Goal: Find specific page/section: Find specific page/section

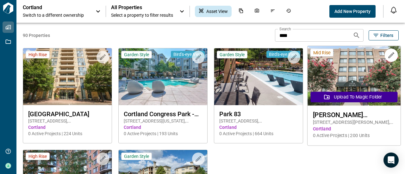
click at [356, 77] on img at bounding box center [353, 76] width 93 height 60
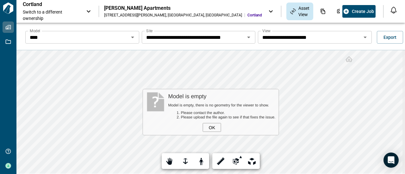
click at [363, 37] on icon "Open" at bounding box center [364, 38] width 3 height 2
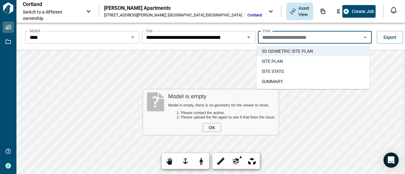
click at [289, 60] on li "SITE PLAN" at bounding box center [313, 61] width 113 height 10
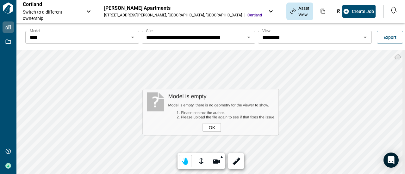
click at [211, 127] on div "OK" at bounding box center [212, 127] width 18 height 9
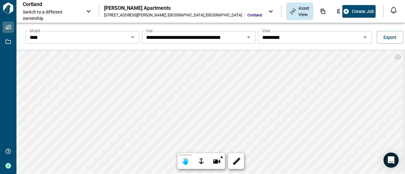
click at [130, 36] on icon "Open" at bounding box center [133, 38] width 8 height 8
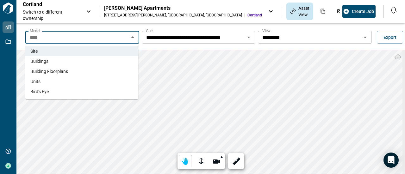
click at [56, 60] on li "Buildings" at bounding box center [81, 61] width 113 height 10
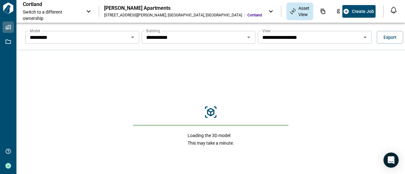
click at [275, 36] on input "**********" at bounding box center [310, 37] width 100 height 9
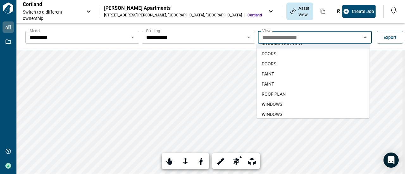
scroll to position [11, 0]
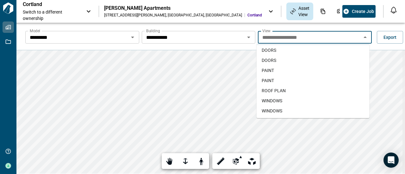
click at [277, 100] on span "WINDOWS" at bounding box center [272, 101] width 21 height 6
